Goal: Information Seeking & Learning: Learn about a topic

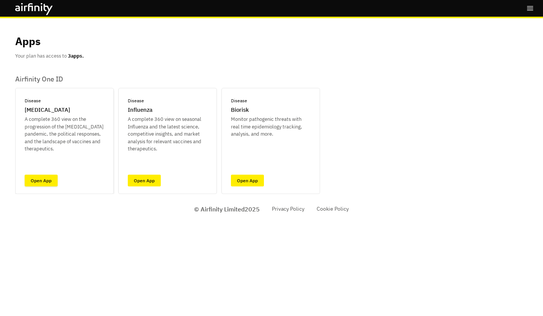
click at [45, 180] on link "Open App" at bounding box center [41, 181] width 33 height 12
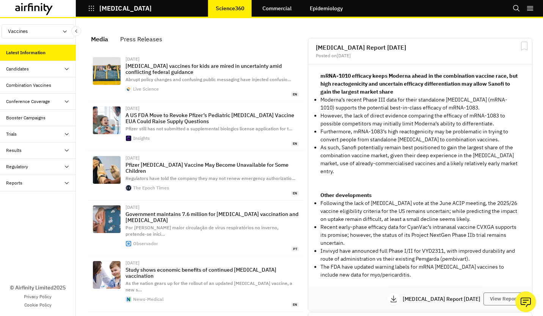
scroll to position [498, 221]
click at [44, 133] on div "Trials" at bounding box center [41, 134] width 70 height 7
click at [35, 200] on div "Results" at bounding box center [41, 199] width 70 height 7
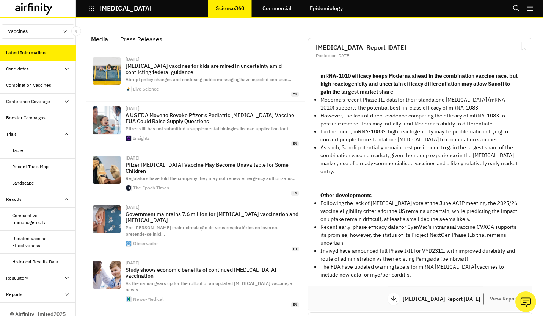
click at [29, 218] on div "Comparative Immunogenicity" at bounding box center [41, 219] width 58 height 14
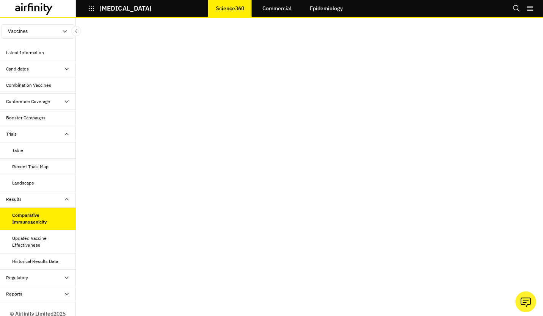
scroll to position [128, 0]
click at [26, 274] on div "Regulatory" at bounding box center [17, 277] width 22 height 7
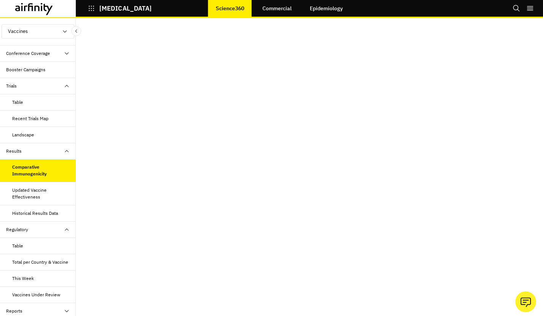
scroll to position [0, 0]
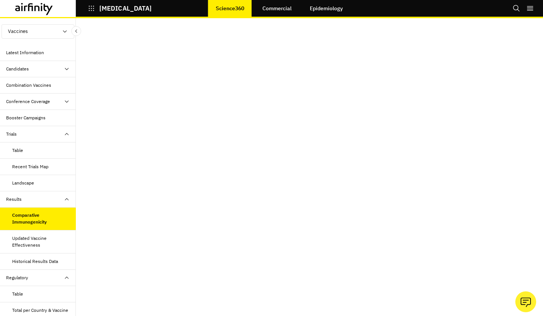
click at [25, 167] on div "Recent Trials Map" at bounding box center [30, 166] width 36 height 7
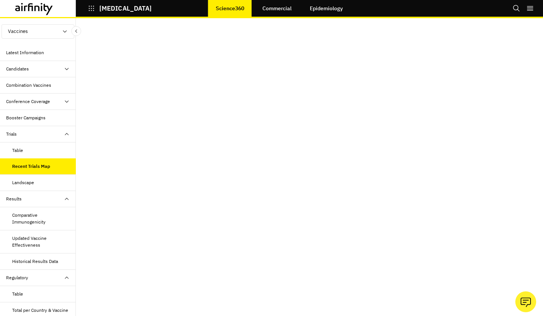
scroll to position [33, 0]
click at [31, 152] on div "Table" at bounding box center [44, 150] width 64 height 7
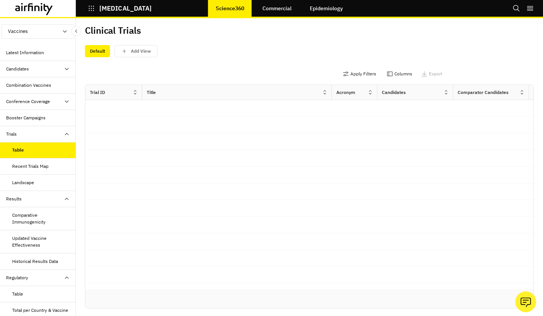
scroll to position [8, 0]
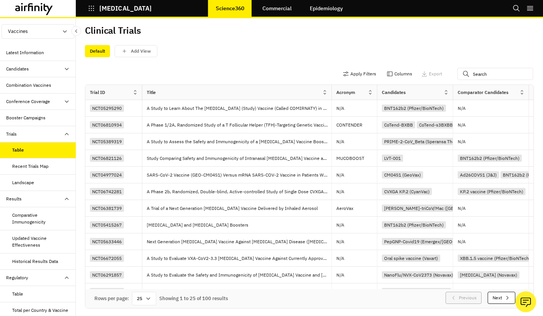
click at [31, 74] on div "Candidates" at bounding box center [38, 69] width 76 height 16
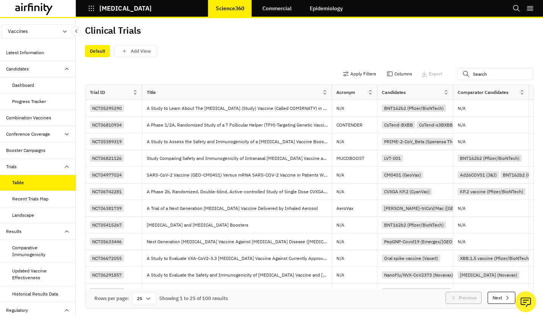
click at [29, 85] on div "Dashboard" at bounding box center [23, 85] width 22 height 7
